Goal: Task Accomplishment & Management: Complete application form

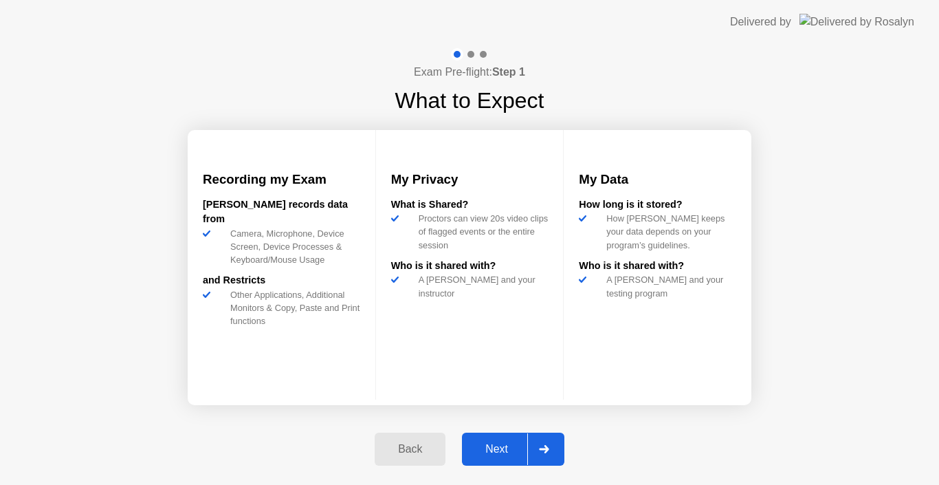
click at [482, 443] on div "Next" at bounding box center [496, 449] width 61 height 12
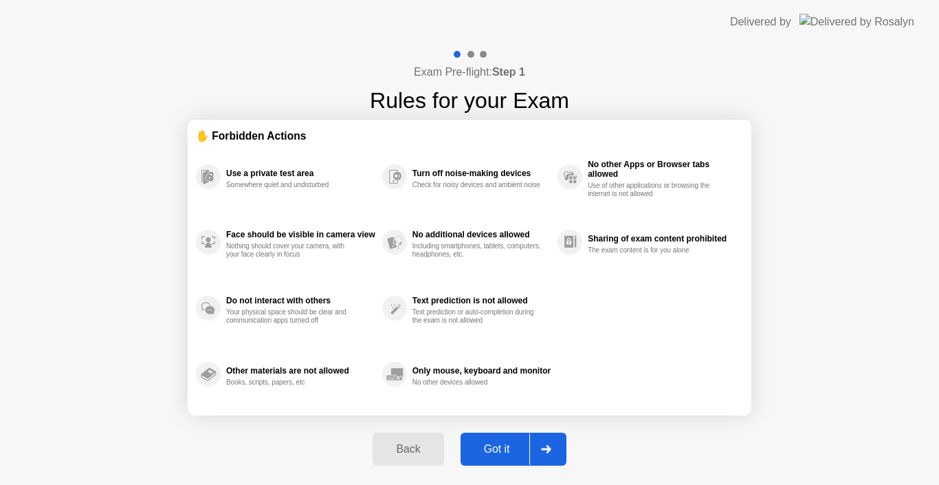
click at [483, 443] on div "Got it" at bounding box center [497, 449] width 65 height 12
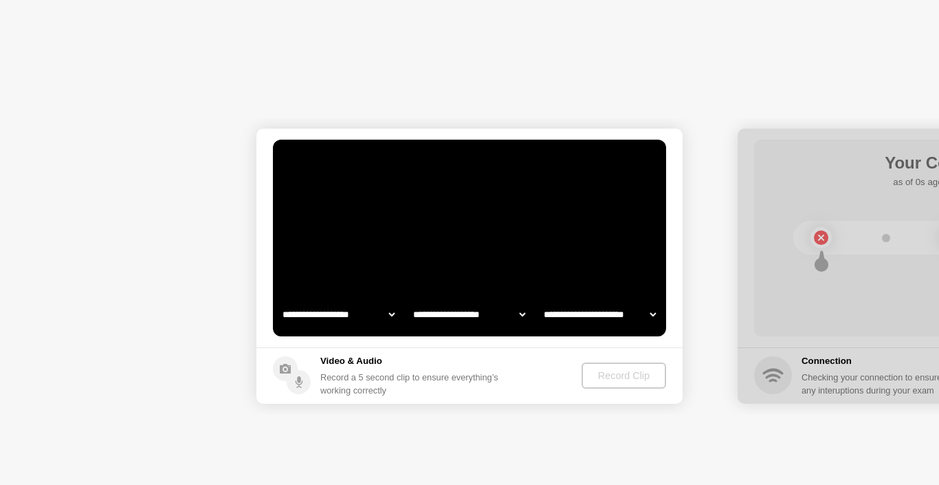
select select "**********"
select select "*******"
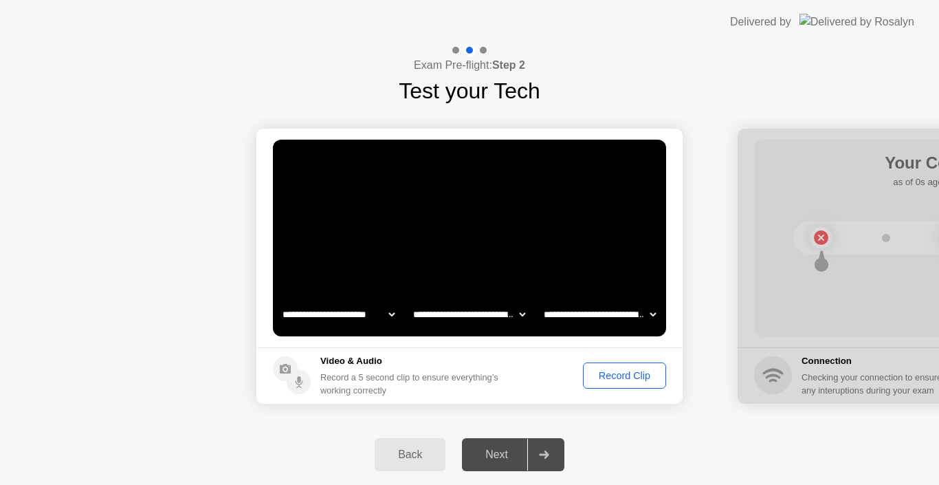
click at [622, 376] on div "Record Clip" at bounding box center [625, 375] width 74 height 11
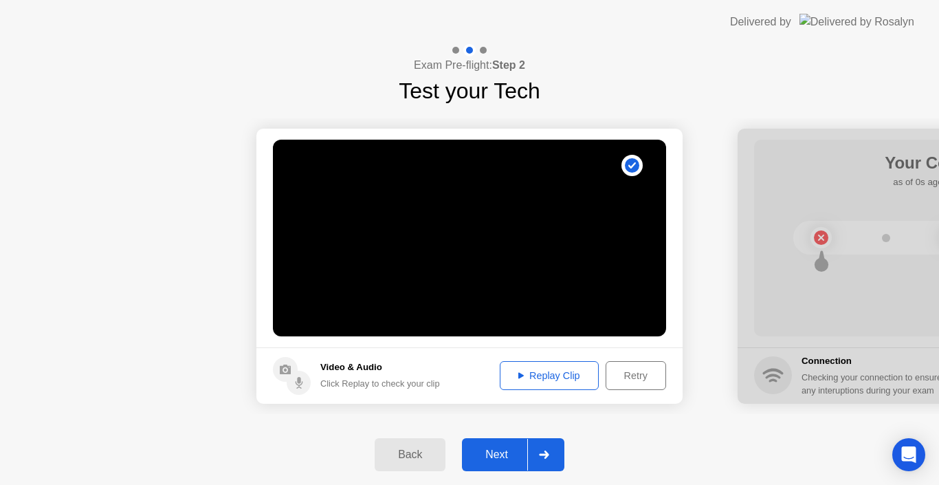
click at [547, 447] on div at bounding box center [543, 454] width 33 height 32
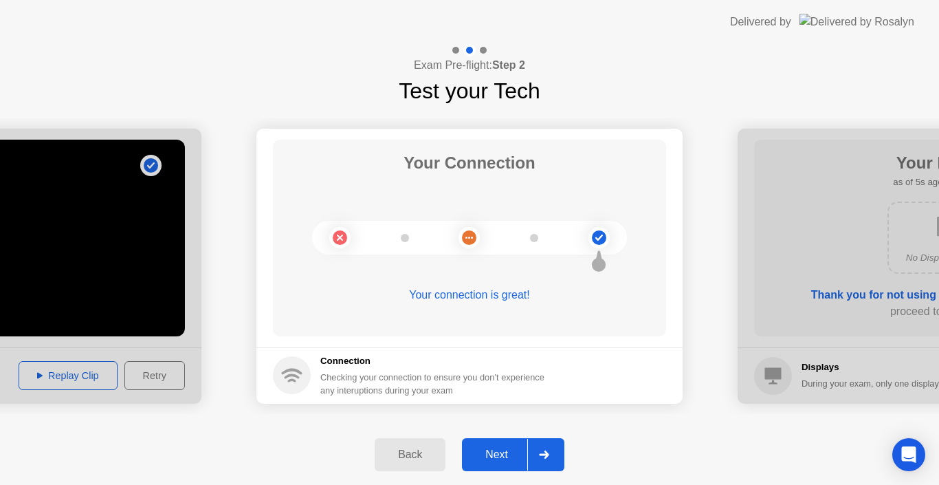
click at [507, 452] on div "Next" at bounding box center [496, 454] width 61 height 12
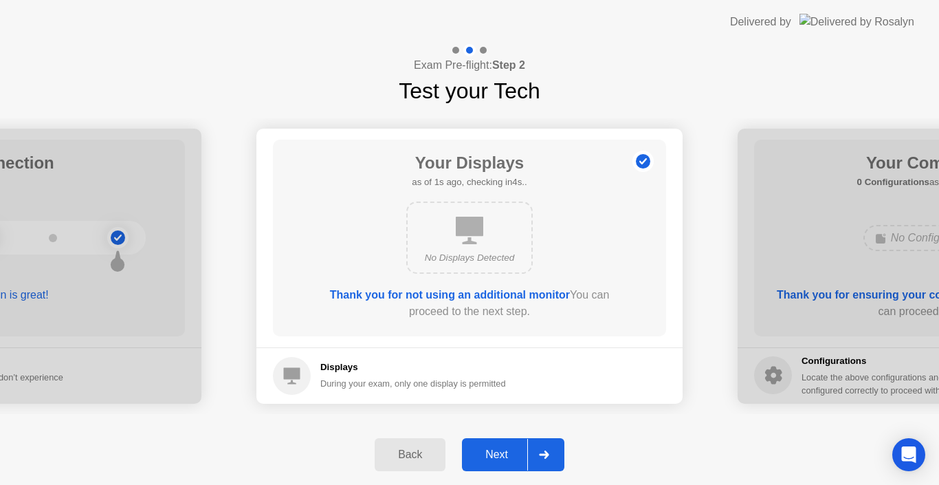
click at [507, 452] on div "Next" at bounding box center [496, 454] width 61 height 12
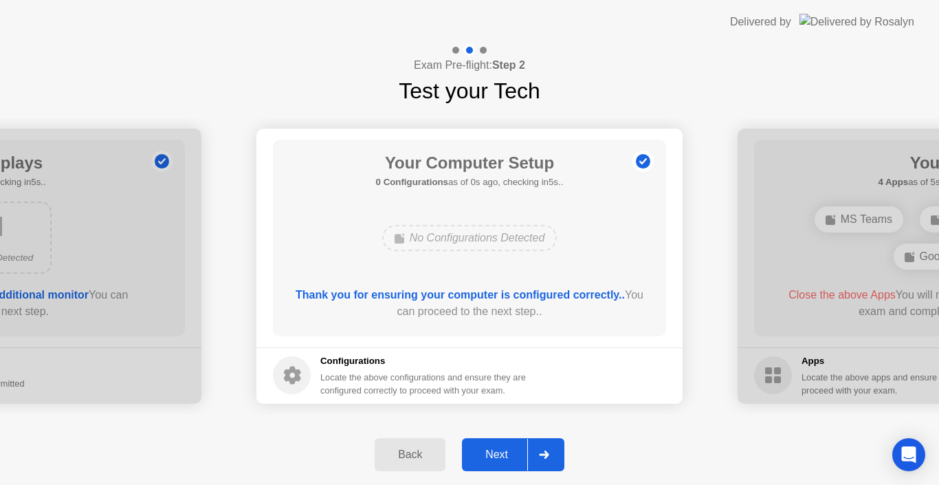
click at [507, 452] on div "Next" at bounding box center [496, 454] width 61 height 12
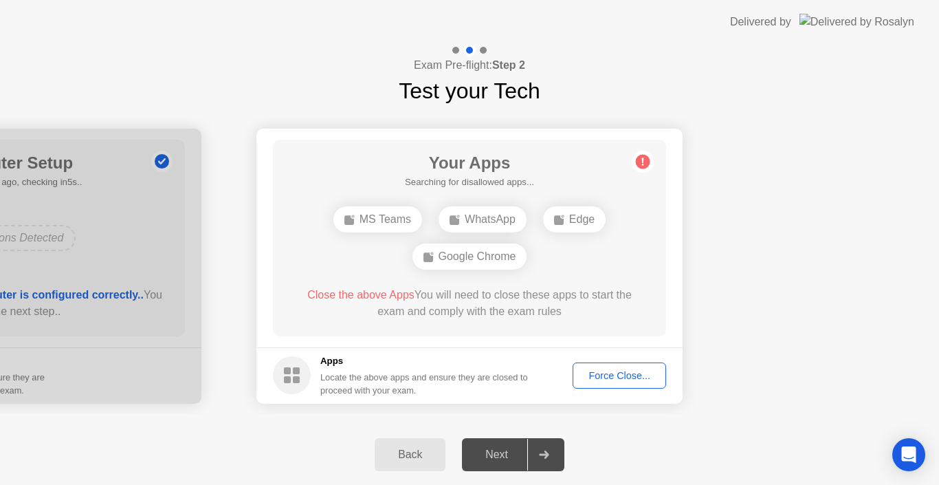
click at [507, 452] on div "Next" at bounding box center [496, 454] width 61 height 12
click at [607, 379] on div "Force Close..." at bounding box center [619, 375] width 84 height 11
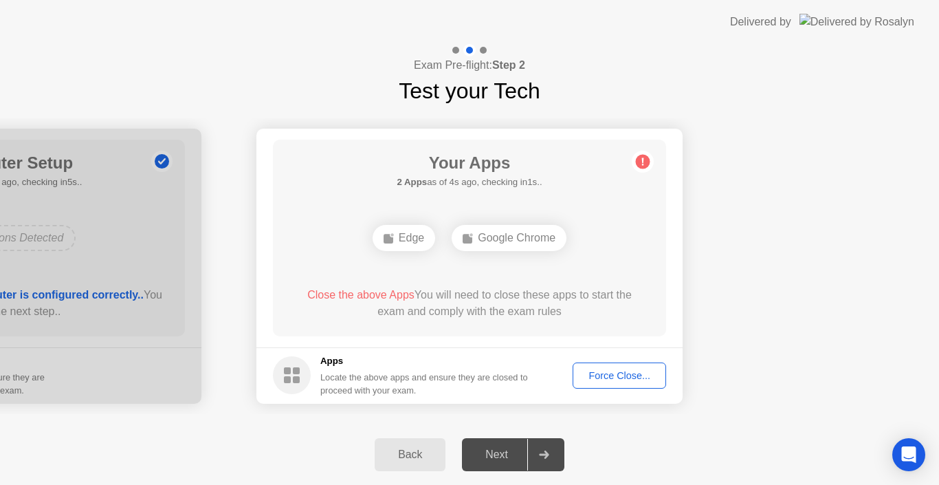
click at [607, 373] on div "Force Close..." at bounding box center [619, 375] width 84 height 11
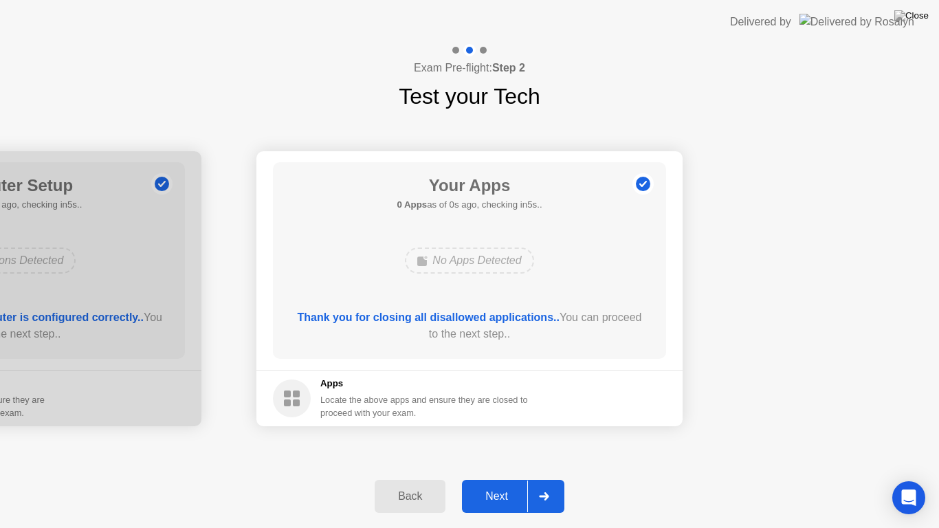
click at [500, 484] on div "Next" at bounding box center [496, 496] width 61 height 12
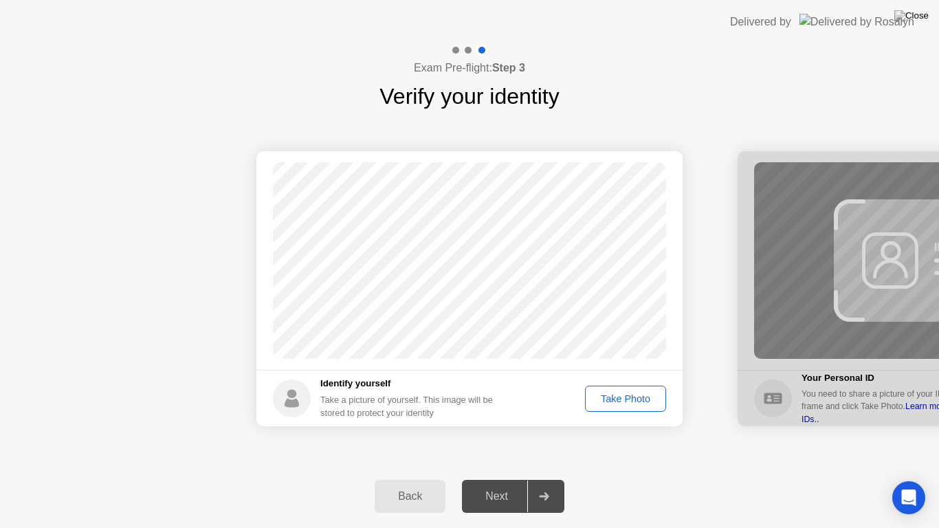
click at [608, 402] on div "Take Photo" at bounding box center [625, 398] width 71 height 11
click at [492, 484] on button "Next" at bounding box center [513, 496] width 102 height 33
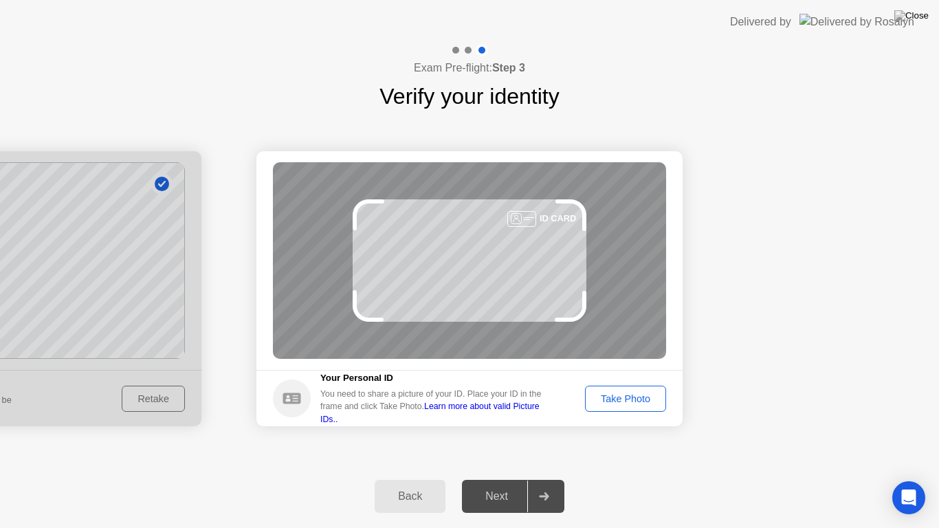
click at [630, 400] on div "Take Photo" at bounding box center [625, 398] width 71 height 11
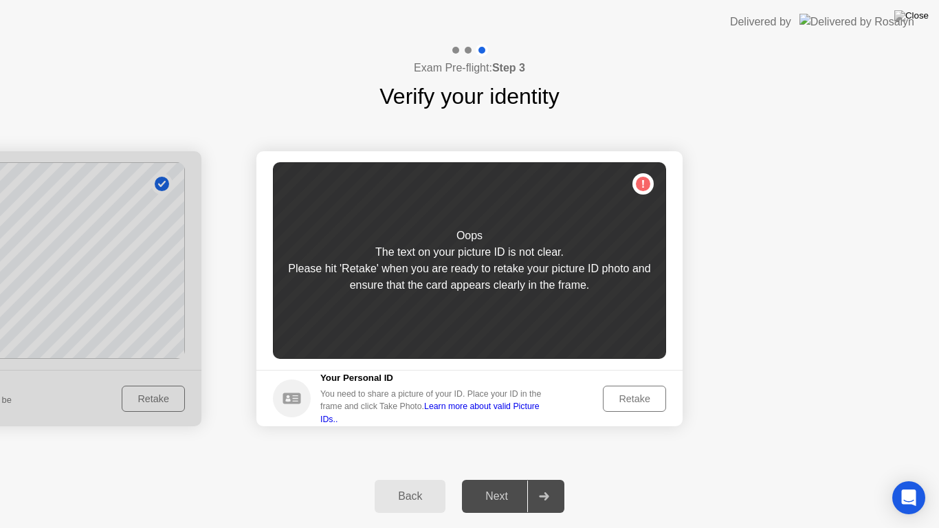
click at [630, 400] on div "Retake" at bounding box center [635, 398] width 54 height 11
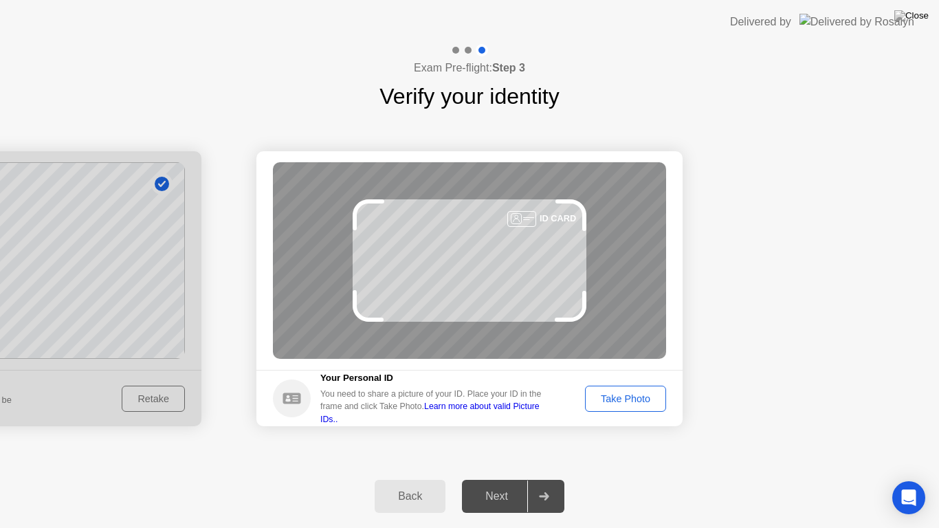
click at [630, 400] on div "Take Photo" at bounding box center [625, 398] width 71 height 11
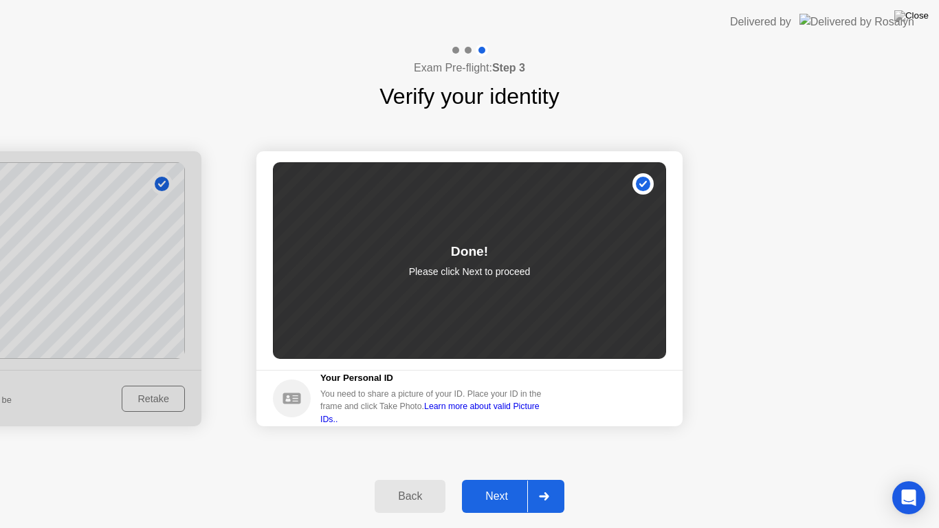
click at [512, 484] on div "Next" at bounding box center [496, 496] width 61 height 12
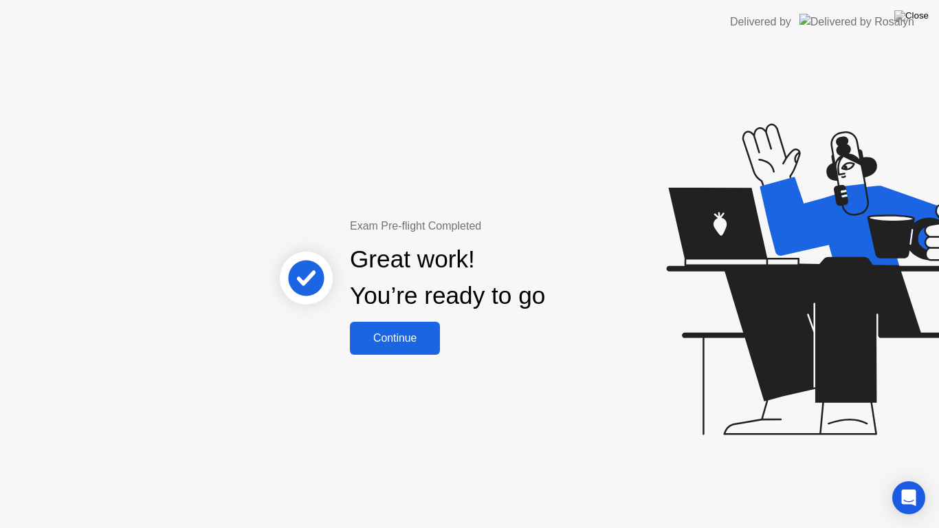
click at [416, 346] on button "Continue" at bounding box center [395, 338] width 90 height 33
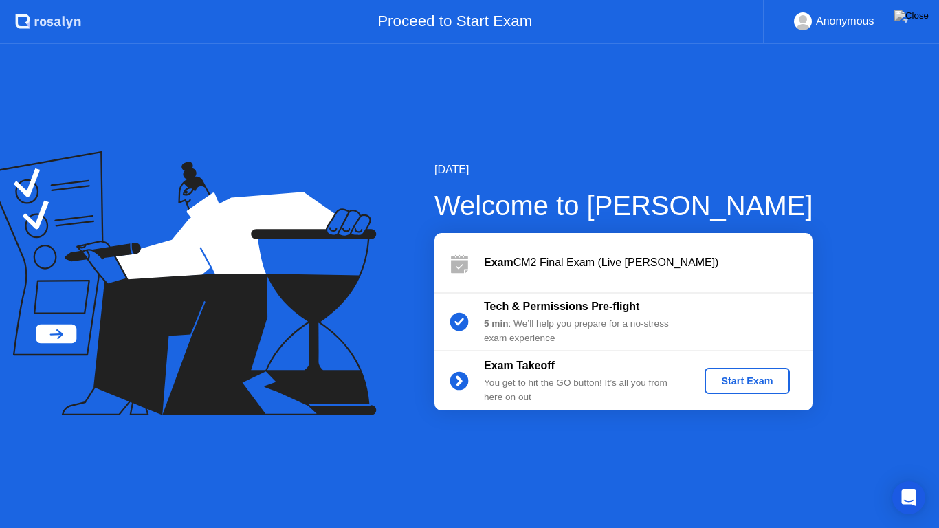
click at [730, 379] on div "Start Exam" at bounding box center [747, 380] width 74 height 11
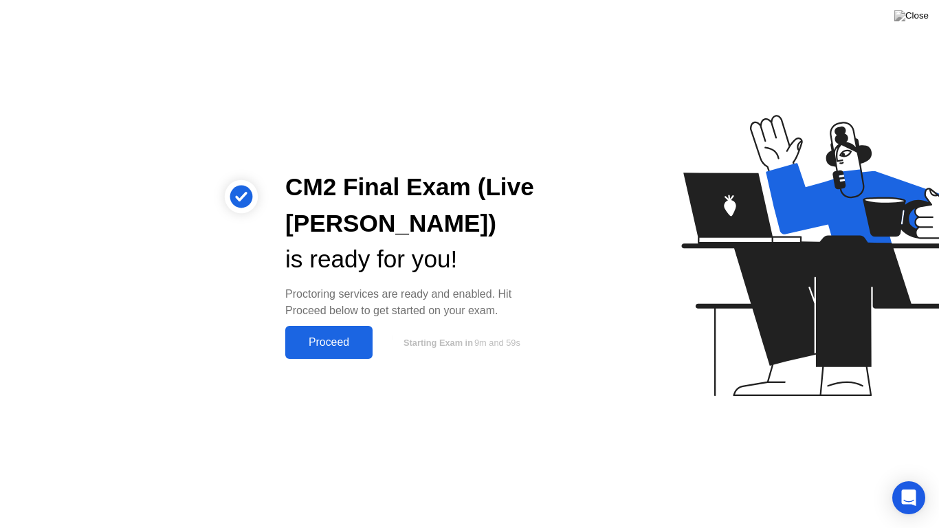
click at [340, 337] on div "Proceed" at bounding box center [328, 342] width 79 height 12
